Goal: Task Accomplishment & Management: Complete application form

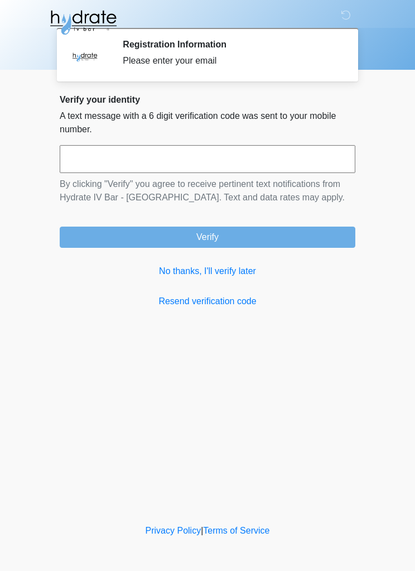
click at [246, 267] on link "No thanks, I'll verify later" at bounding box center [208, 271] width 296 height 13
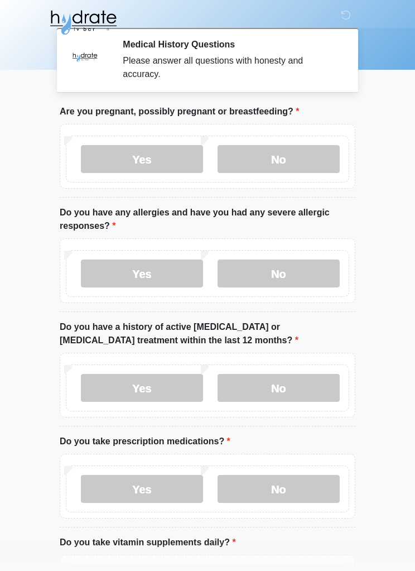
click at [318, 152] on label "No" at bounding box center [279, 159] width 122 height 28
click at [294, 267] on label "No" at bounding box center [279, 274] width 122 height 28
click at [286, 377] on label "No" at bounding box center [279, 388] width 122 height 28
click at [278, 475] on label "No" at bounding box center [279, 489] width 122 height 28
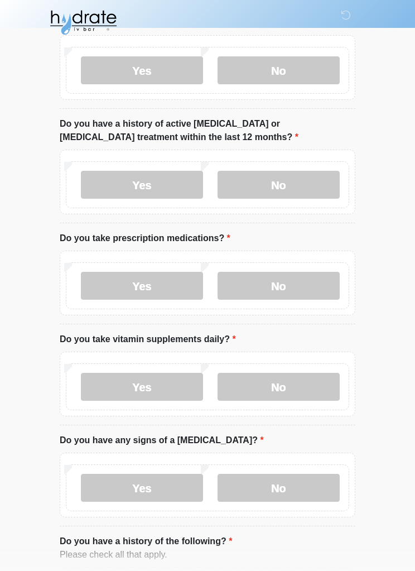
scroll to position [220, 0]
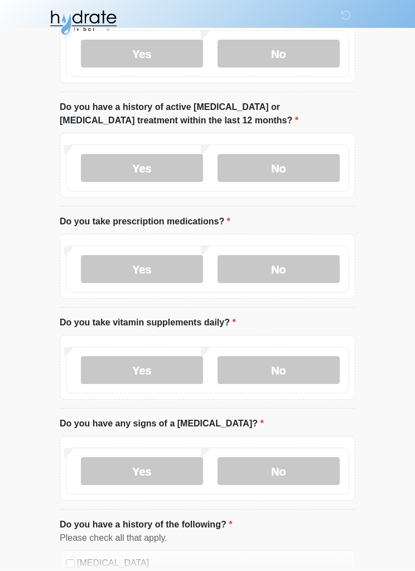
click at [293, 358] on label "No" at bounding box center [279, 370] width 122 height 28
click at [269, 457] on label "No" at bounding box center [279, 471] width 122 height 28
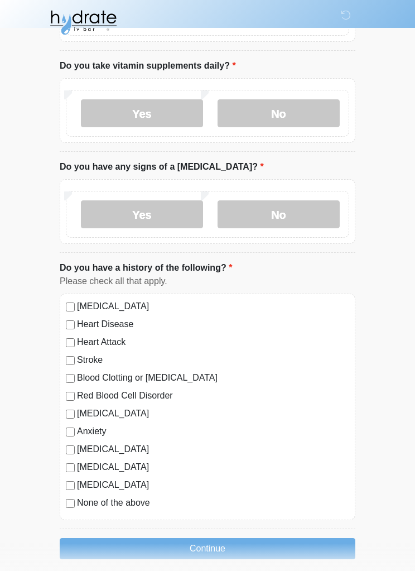
scroll to position [487, 0]
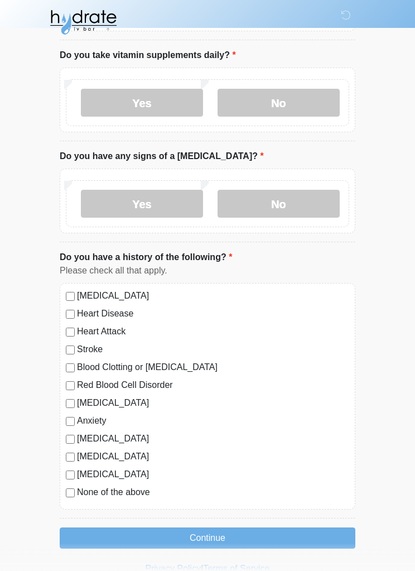
click at [257, 539] on button "Continue" at bounding box center [208, 538] width 296 height 21
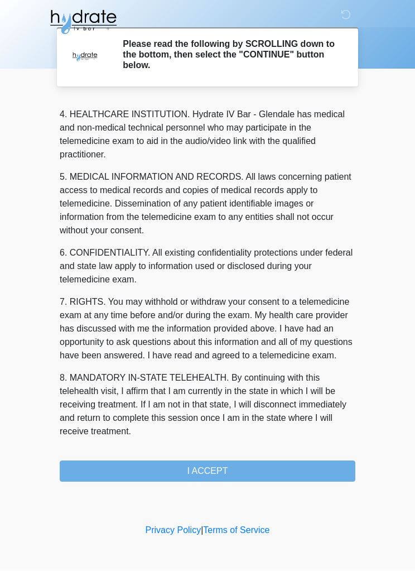
scroll to position [327, 0]
click at [128, 473] on button "I ACCEPT" at bounding box center [208, 471] width 296 height 21
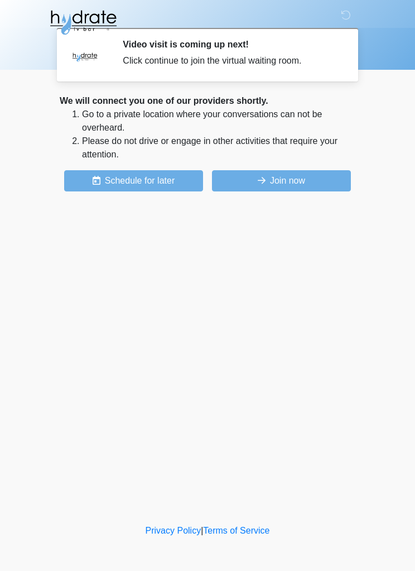
click at [315, 170] on button "Join now" at bounding box center [281, 180] width 139 height 21
